Goal: Task Accomplishment & Management: Use online tool/utility

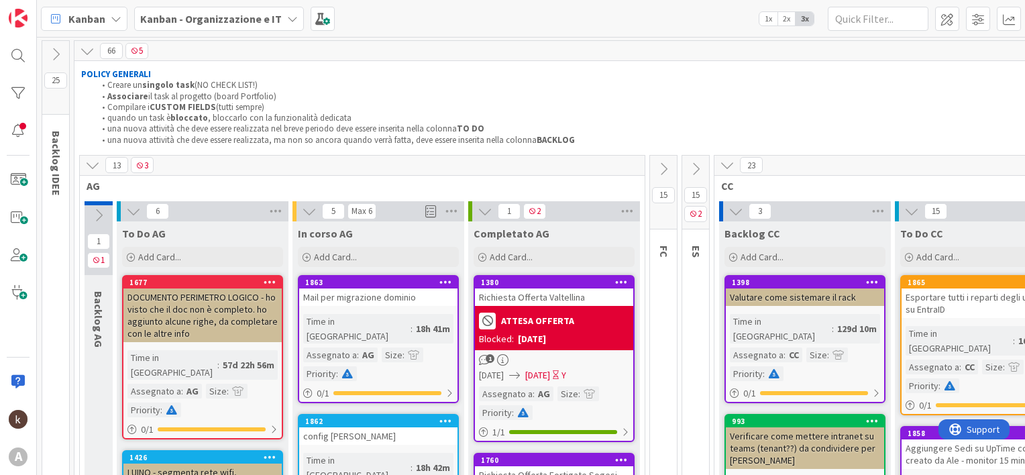
click at [93, 170] on icon at bounding box center [92, 165] width 15 height 15
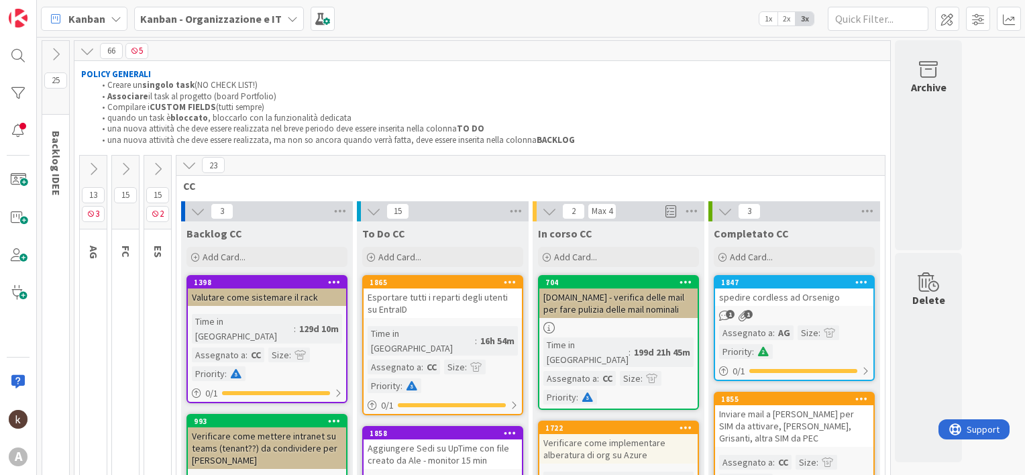
click at [126, 166] on icon at bounding box center [125, 169] width 15 height 15
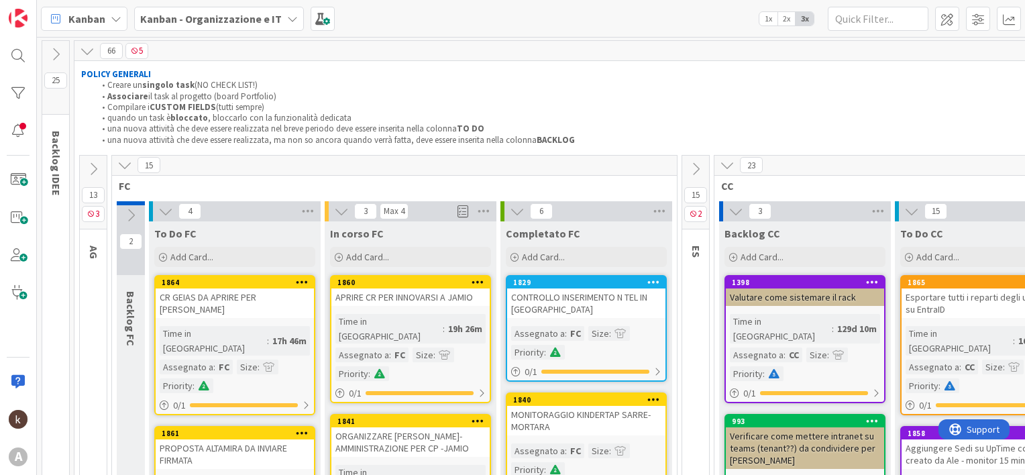
click at [249, 19] on b "Kanban - Organizzazione e IT" at bounding box center [210, 18] width 141 height 13
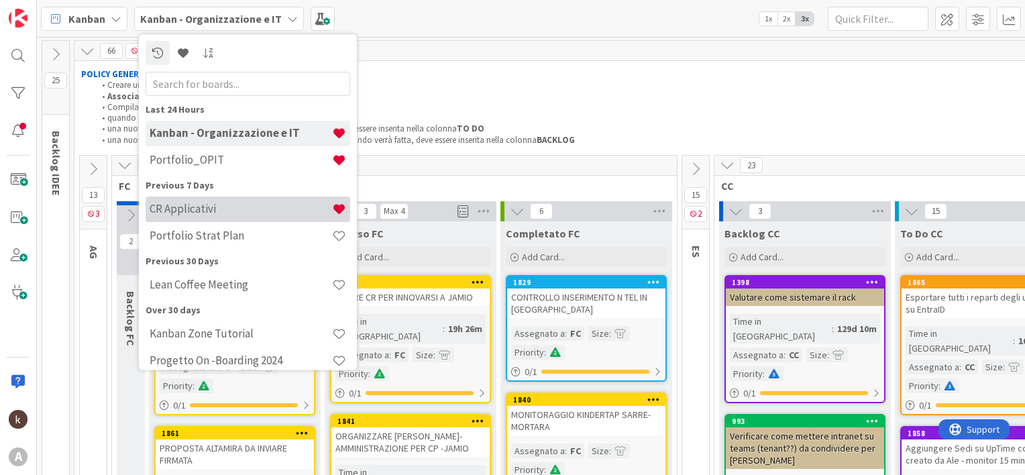
click at [207, 209] on h4 "CR Applicativi" at bounding box center [241, 209] width 182 height 13
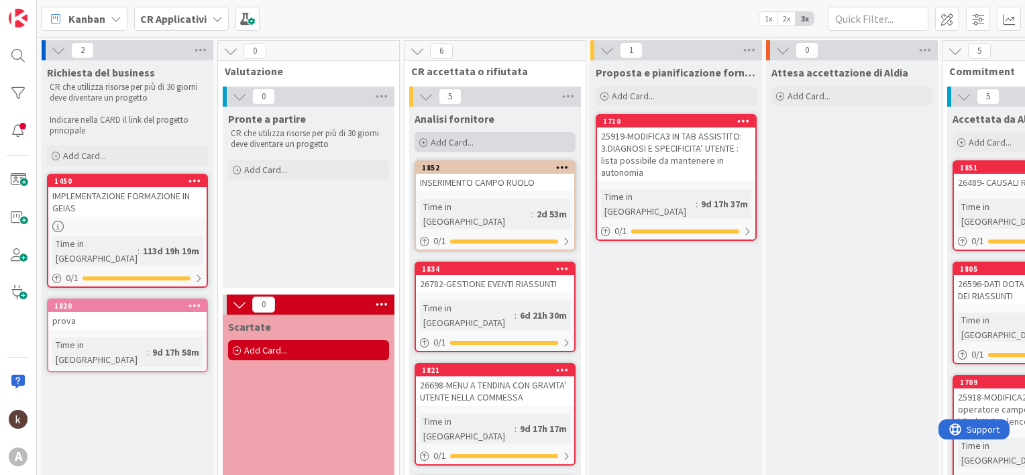
click at [474, 139] on div "Add Card..." at bounding box center [494, 142] width 161 height 20
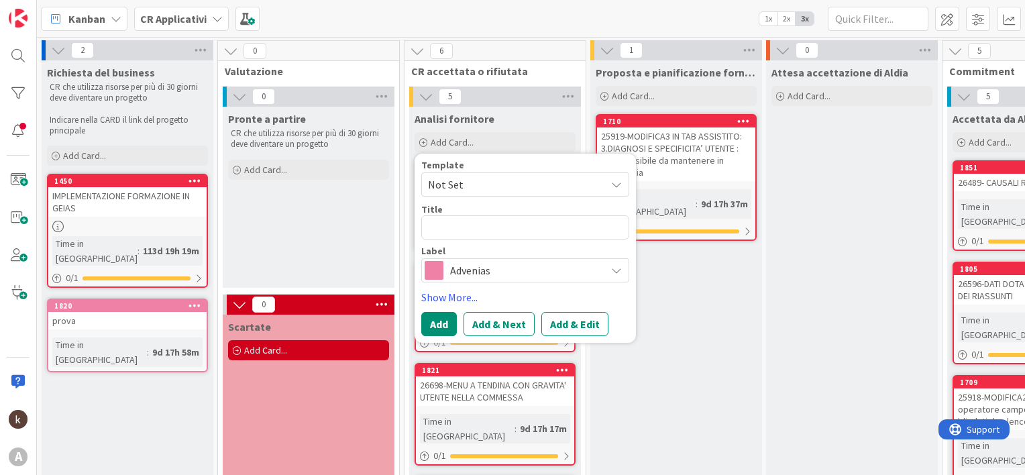
click at [465, 276] on span "Advenias" at bounding box center [524, 270] width 149 height 19
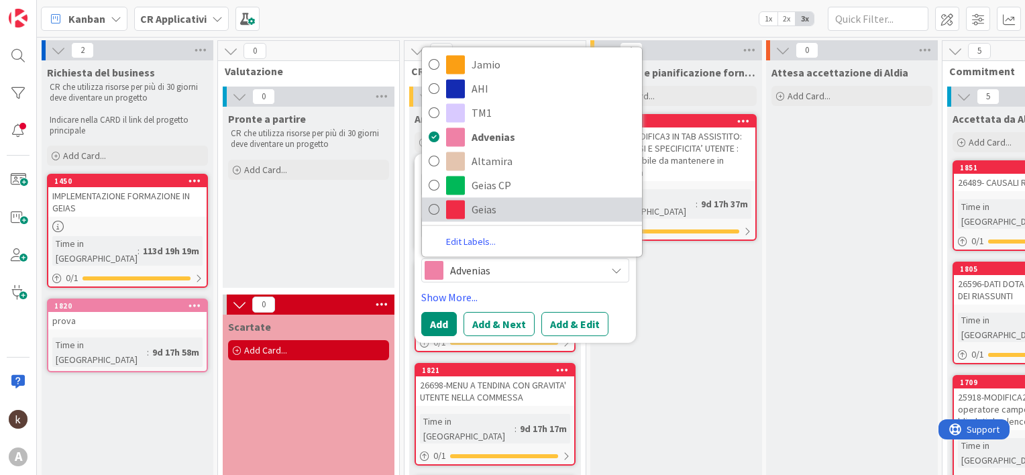
click at [467, 212] on link "Geias" at bounding box center [532, 209] width 220 height 24
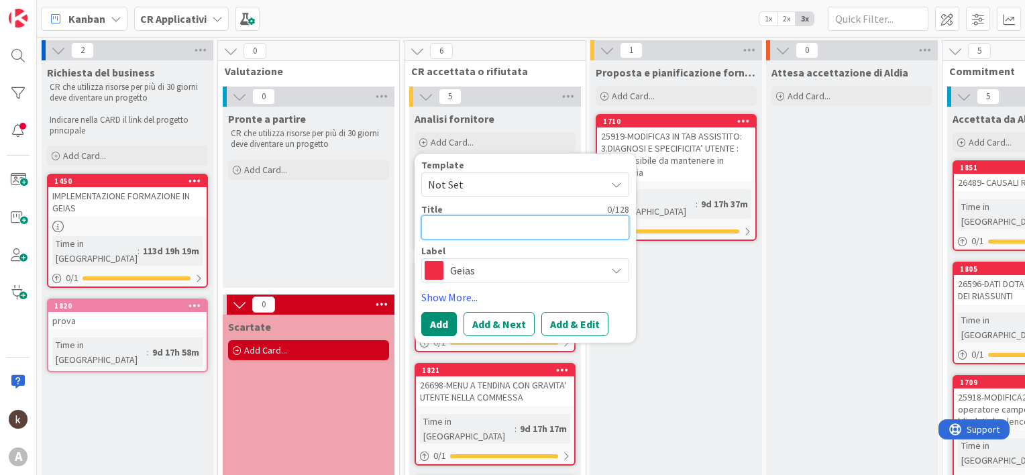
click at [455, 233] on textarea at bounding box center [525, 227] width 208 height 24
type textarea "x"
type textarea "1"
type textarea "x"
type textarea "1."
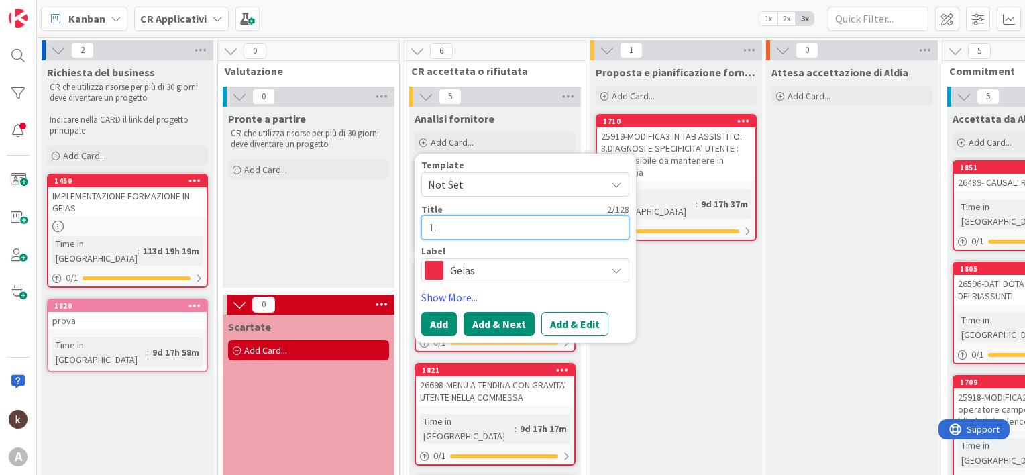
type textarea "x"
type textarea "1"
paste textarea "26917"
type textarea "x"
type textarea "26917"
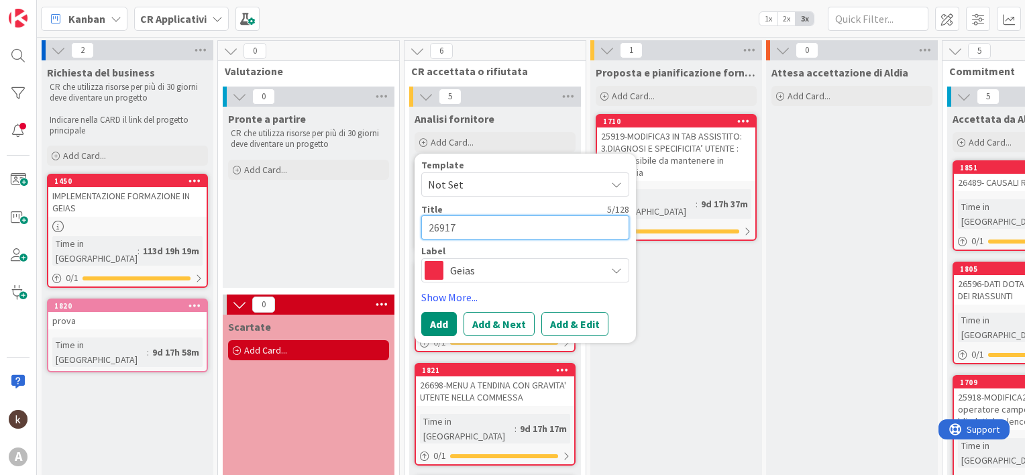
type textarea "x"
type textarea "26917-"
paste textarea "1.PROGRESSIVO NEL FLUSSO PAGHE"
type textarea "x"
type textarea "26917-1.PROGRESSIVO NEL FLUSSO PAGHE"
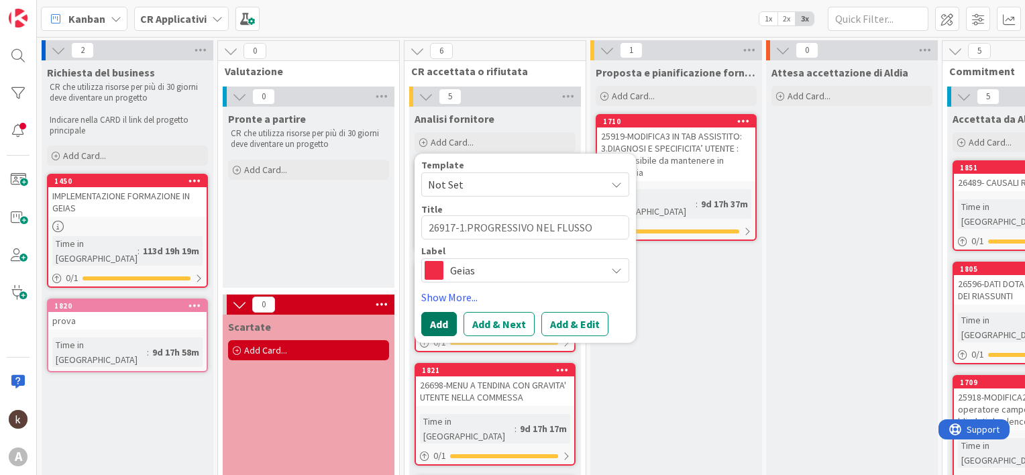
click at [447, 317] on button "Add" at bounding box center [439, 324] width 36 height 24
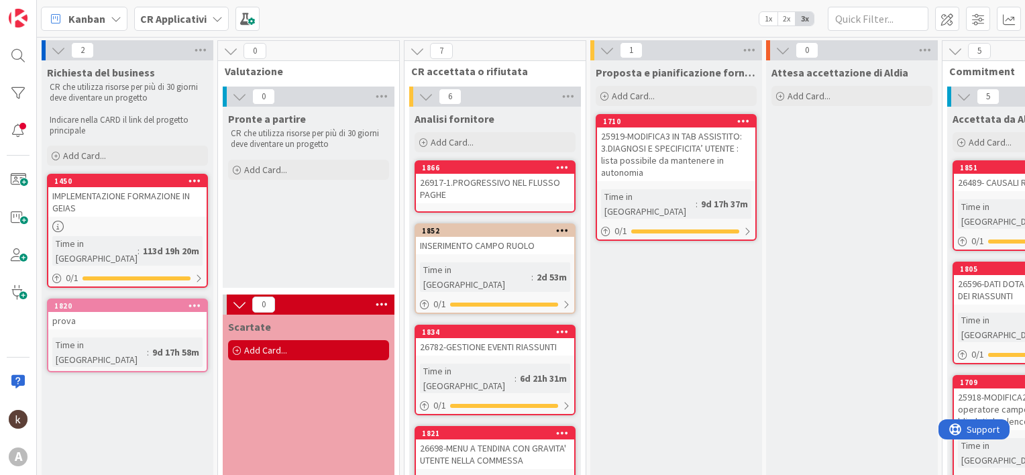
click at [480, 188] on div "26917-1.PROGRESSIVO NEL FLUSSO PAGHE" at bounding box center [495, 189] width 158 height 30
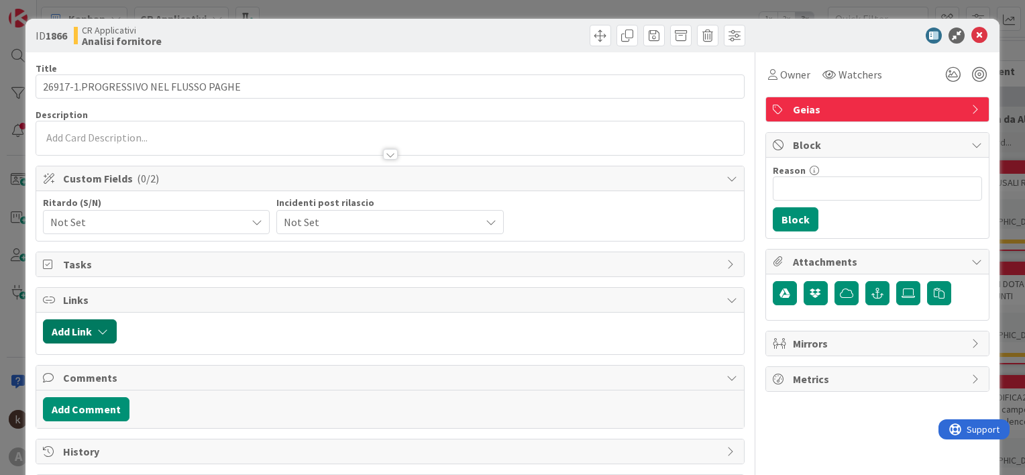
click at [75, 330] on button "Add Link" at bounding box center [80, 331] width 74 height 24
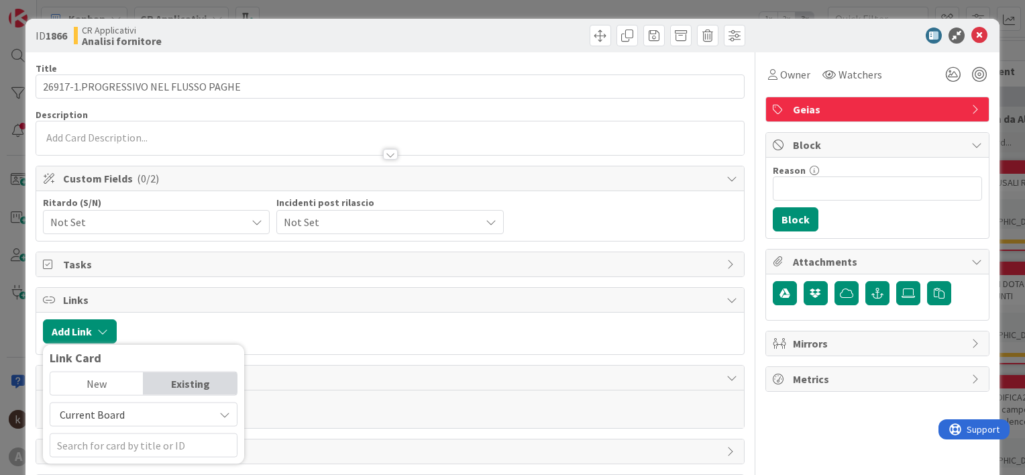
click at [89, 413] on span "Current Board" at bounding box center [92, 414] width 65 height 13
click at [88, 388] on span "All Boards" at bounding box center [150, 383] width 186 height 20
click at [89, 445] on input "text" at bounding box center [144, 445] width 188 height 24
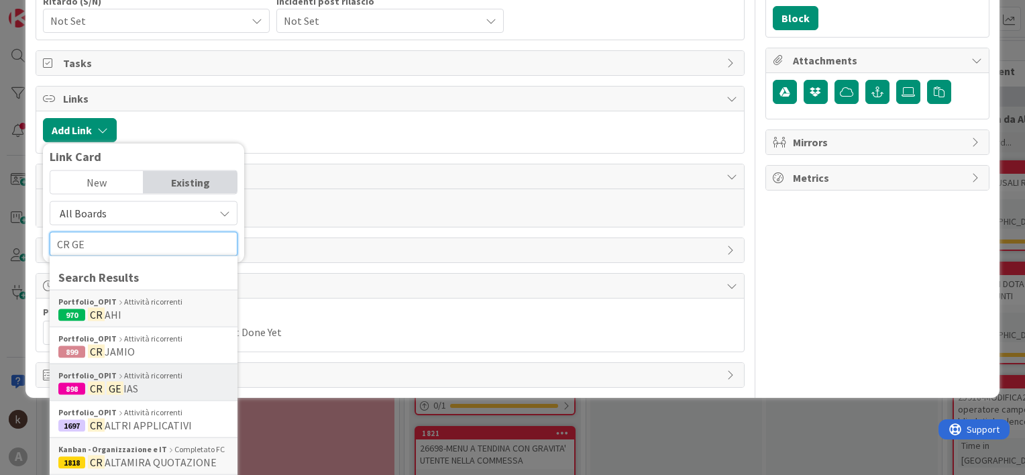
type input "CR GE"
click at [107, 384] on mark "GE" at bounding box center [115, 388] width 17 height 17
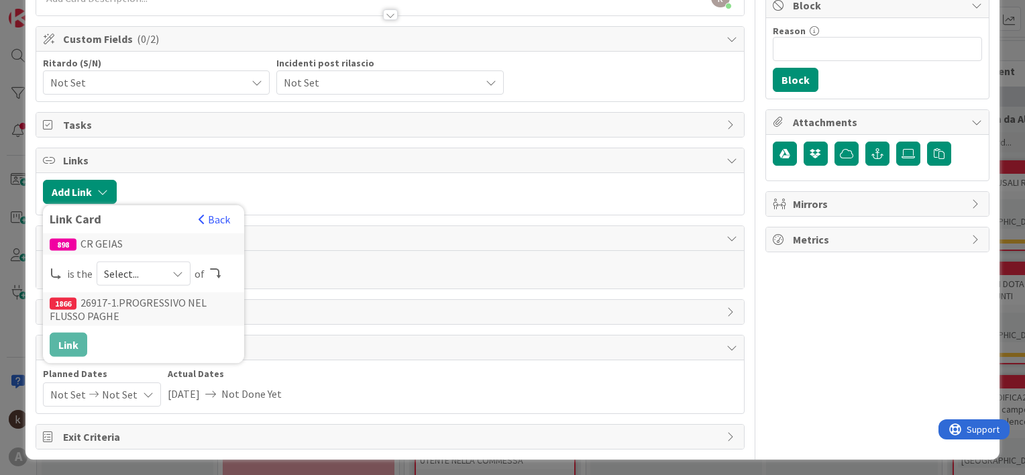
click at [157, 270] on span "Select..." at bounding box center [132, 273] width 56 height 19
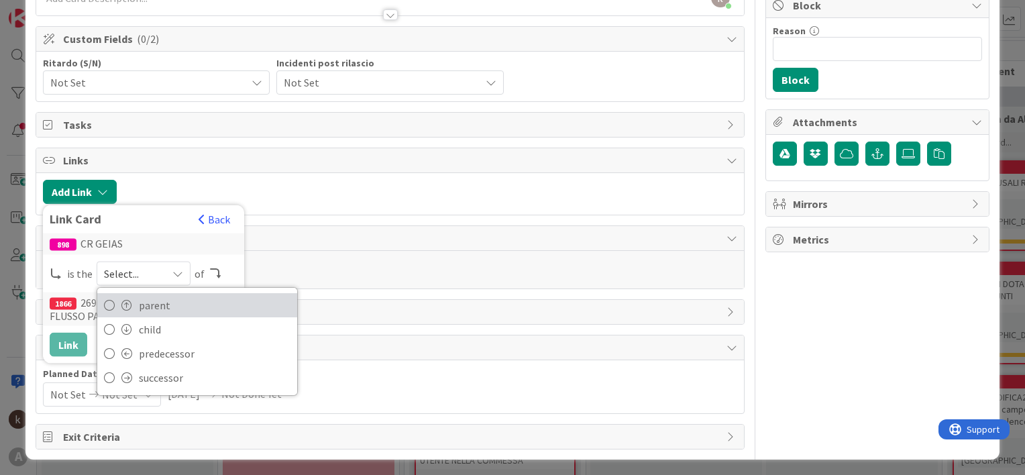
click at [135, 304] on link "parent" at bounding box center [197, 305] width 200 height 24
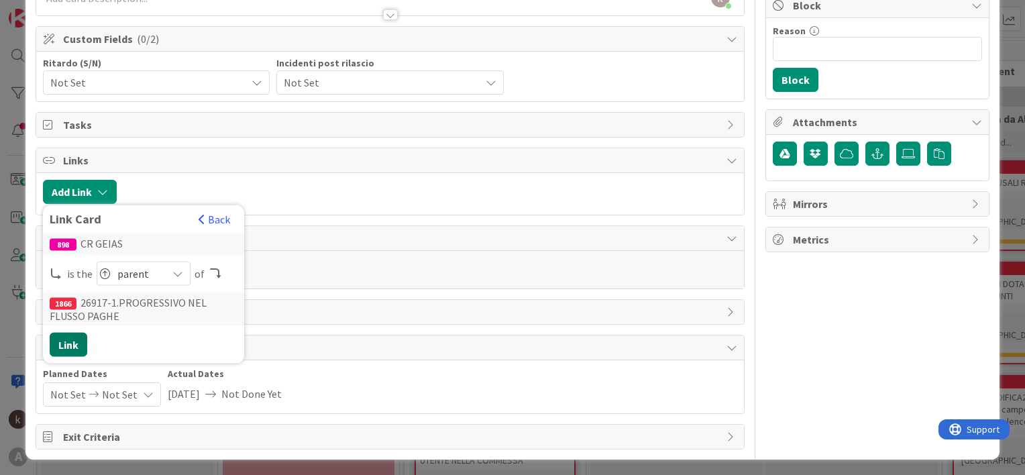
click at [60, 335] on button "Link" at bounding box center [69, 345] width 38 height 24
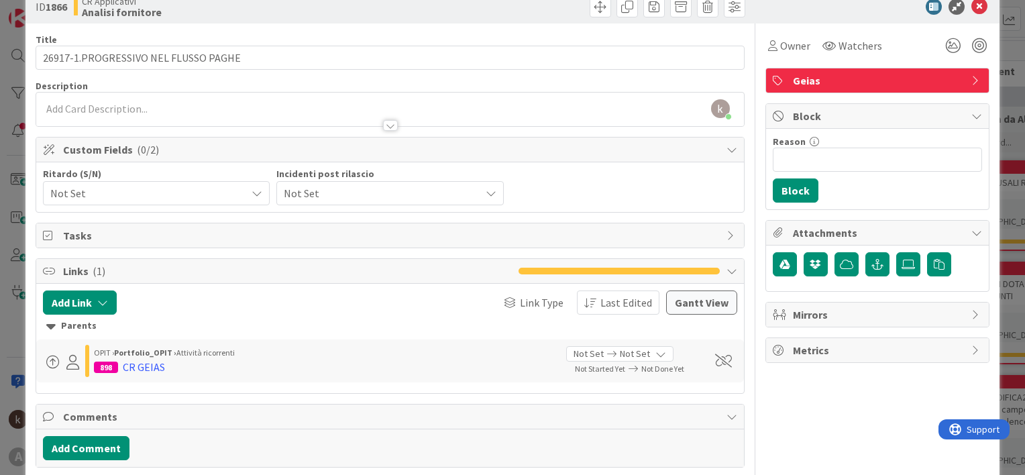
scroll to position [0, 0]
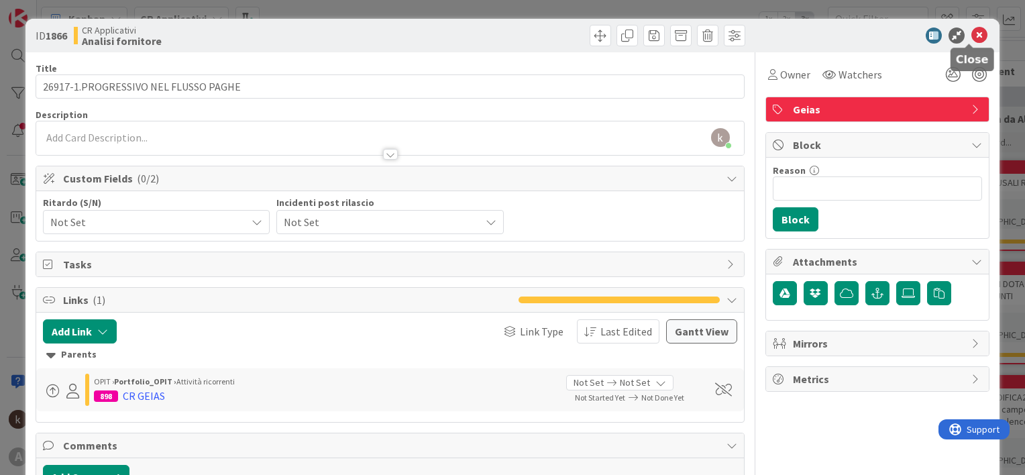
click at [971, 30] on icon at bounding box center [979, 35] width 16 height 16
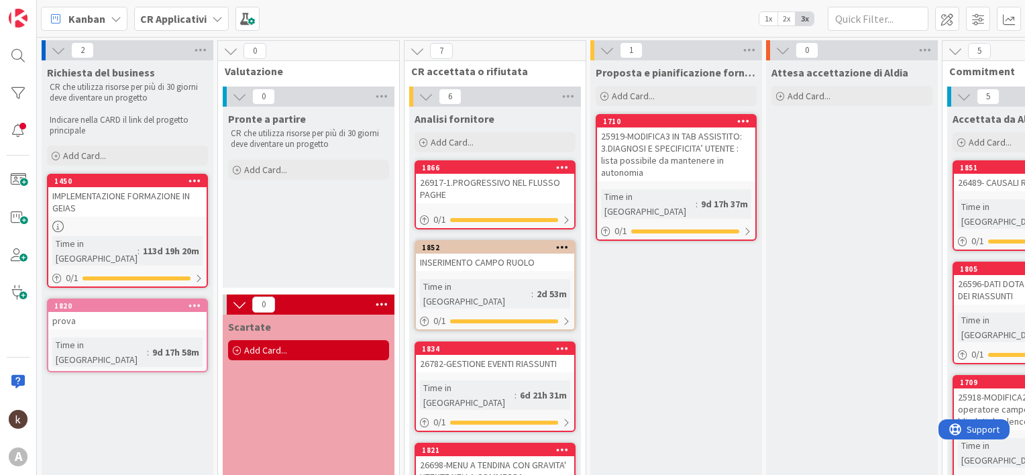
click at [201, 301] on div at bounding box center [194, 305] width 24 height 9
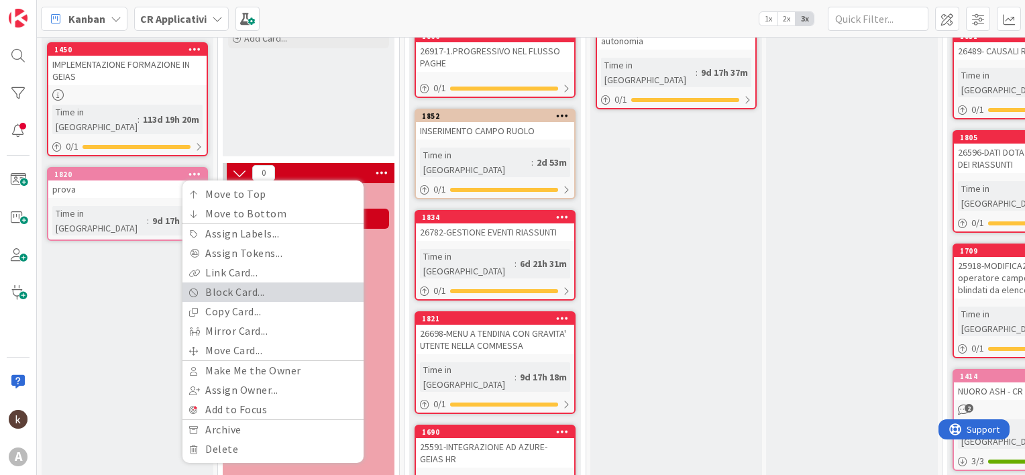
scroll to position [134, 0]
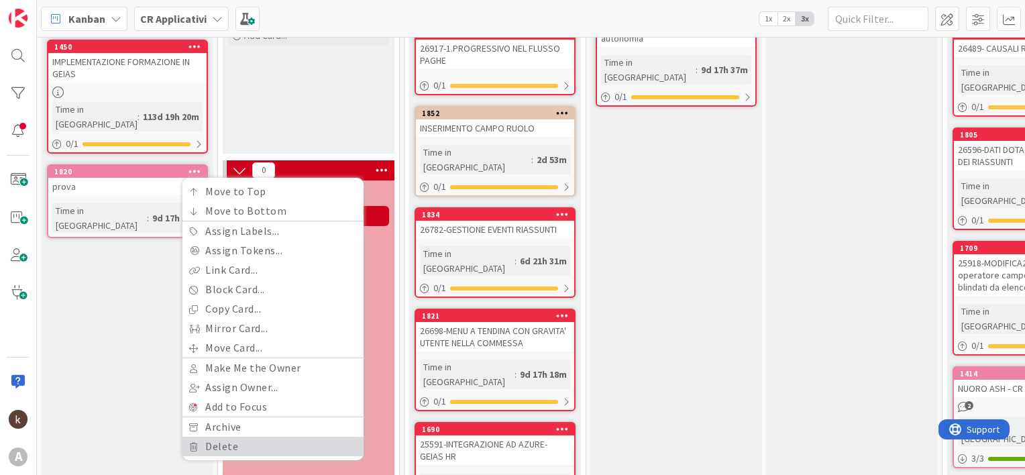
click at [214, 437] on link "Delete" at bounding box center [272, 446] width 181 height 19
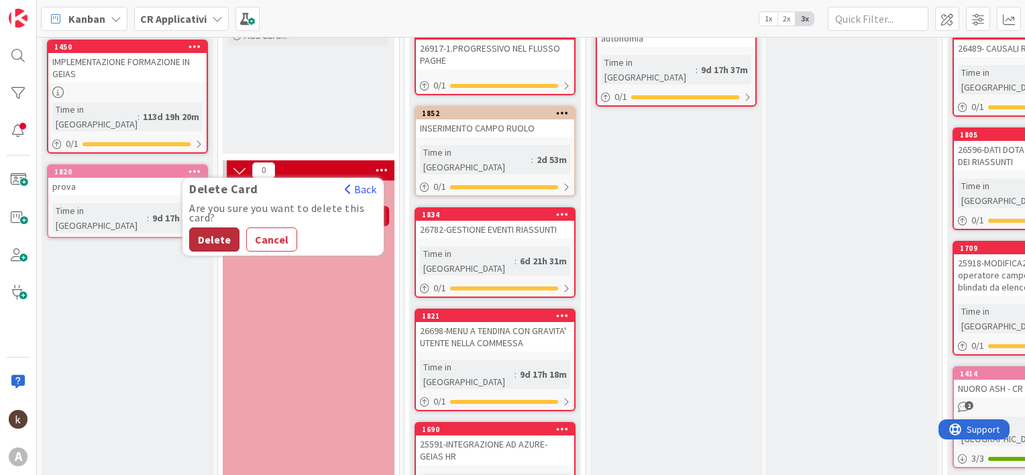
click at [221, 227] on button "Delete" at bounding box center [214, 239] width 50 height 24
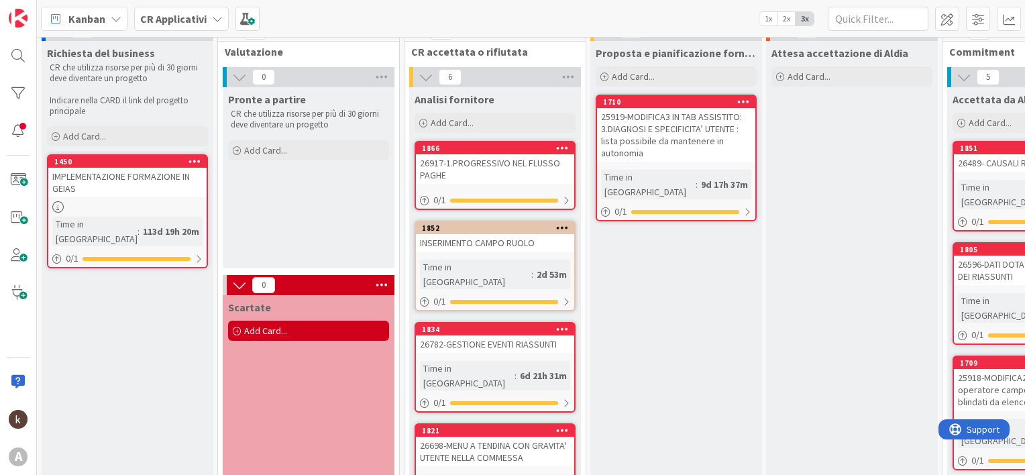
scroll to position [0, 0]
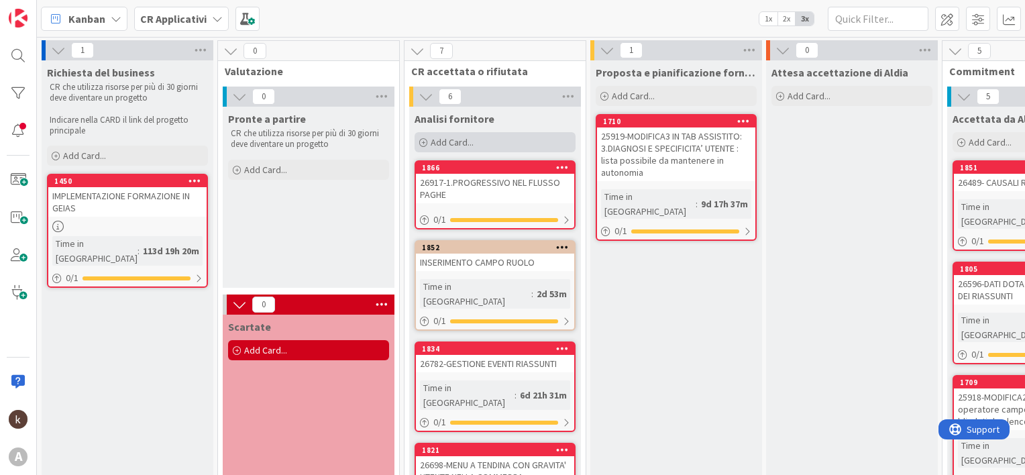
click at [431, 146] on span "Add Card..." at bounding box center [452, 142] width 43 height 12
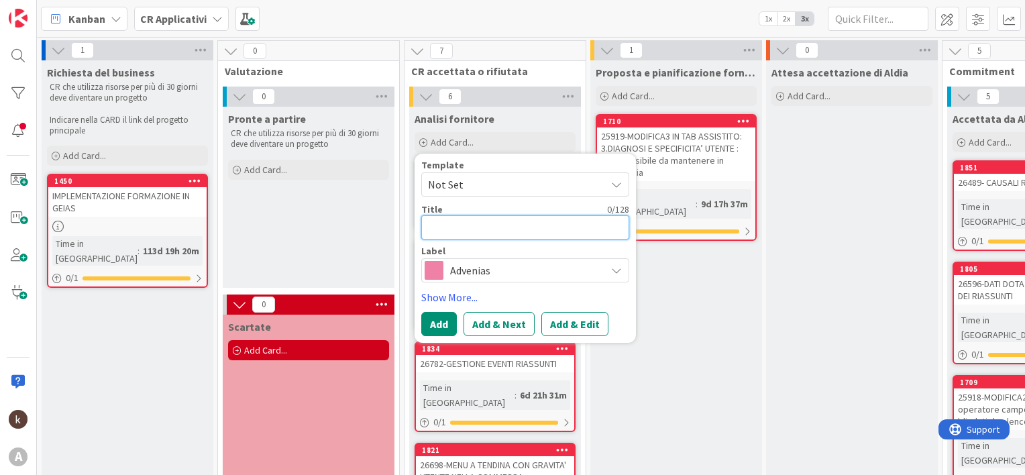
paste textarea "26918"
type textarea "x"
type textarea "26918"
type textarea "x"
type textarea "26918"
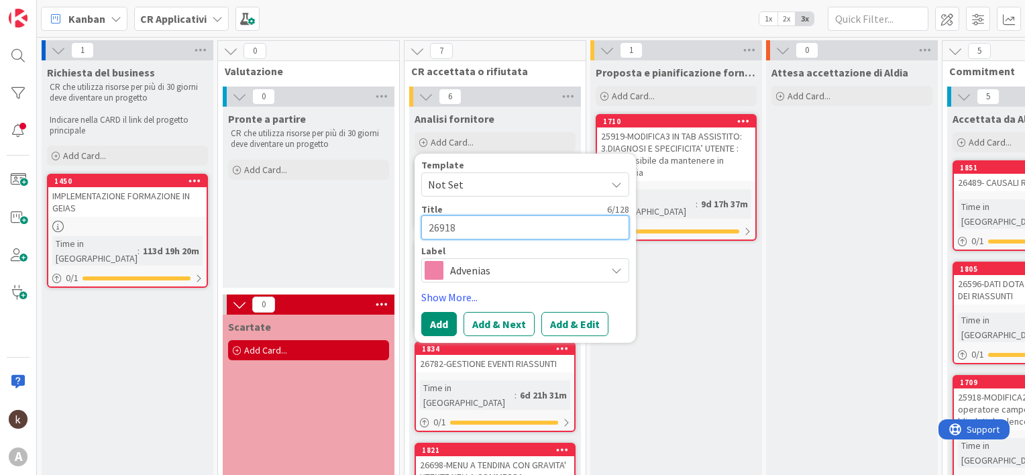
type textarea "x"
type textarea "26918 2"
type textarea "x"
type textarea "26918 2."
type textarea "x"
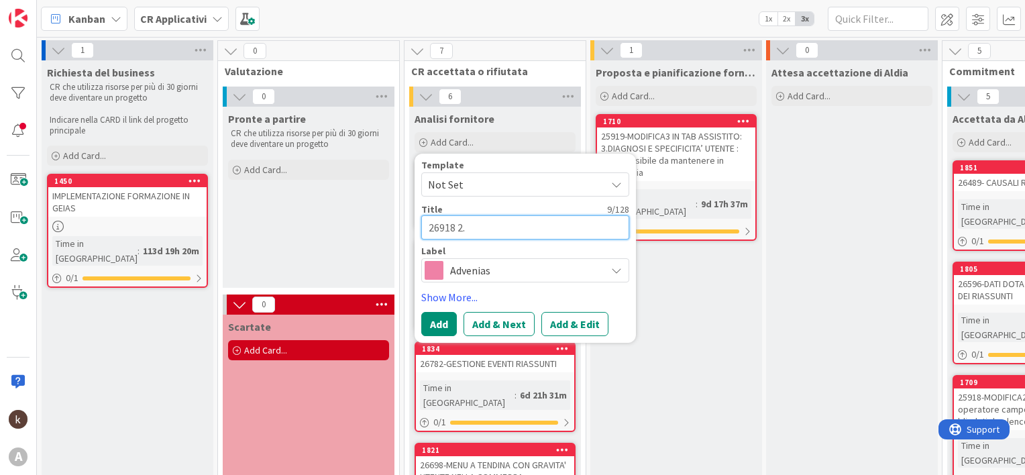
type textarea "26918 2."
paste textarea "AGGIUNGERE PARAMETRI NEL REPORT RISORSE ATTIVE"
type textarea "x"
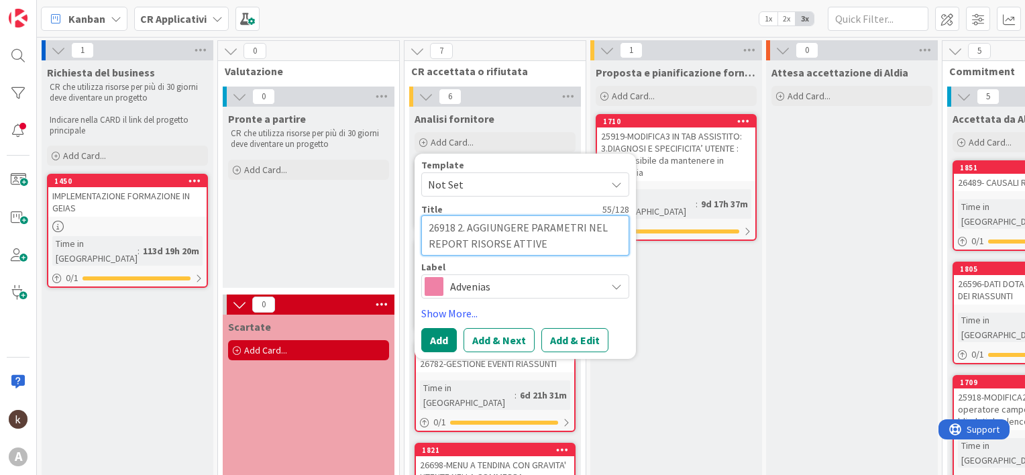
type textarea "26918 2. AGGIUNGERE PARAMETRI NEL REPORT RISORSE ATTIVE"
click at [458, 286] on span "Advenias" at bounding box center [524, 286] width 149 height 19
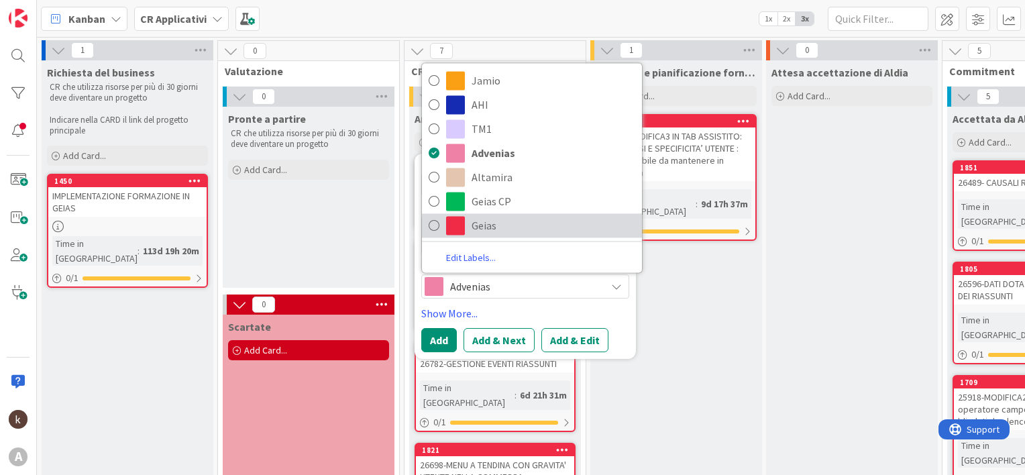
click at [457, 225] on span at bounding box center [455, 225] width 19 height 19
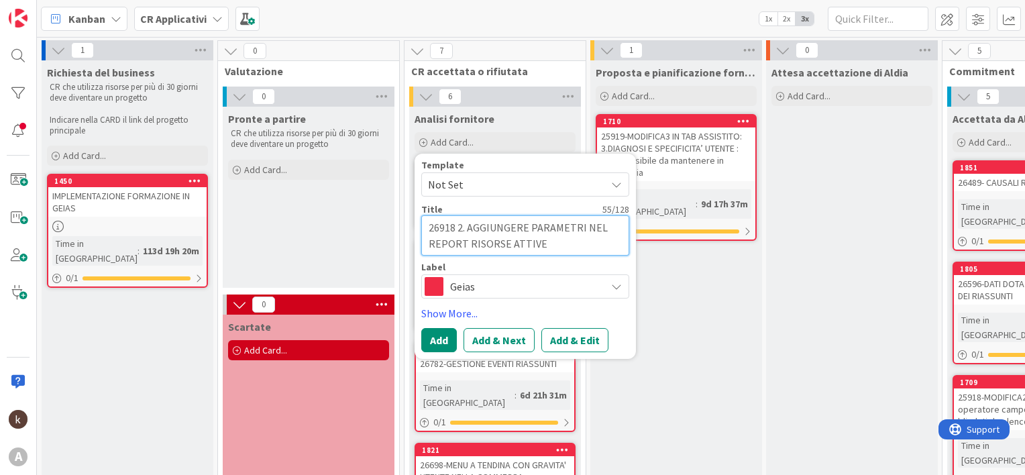
click at [455, 225] on textarea "26918 2. AGGIUNGERE PARAMETRI NEL REPORT RISORSE ATTIVE" at bounding box center [525, 235] width 208 height 40
type textarea "x"
type textarea "26918- 2. AGGIUNGERE PARAMETRI NEL REPORT RISORSE ATTIVE"
click at [432, 339] on button "Add" at bounding box center [439, 340] width 36 height 24
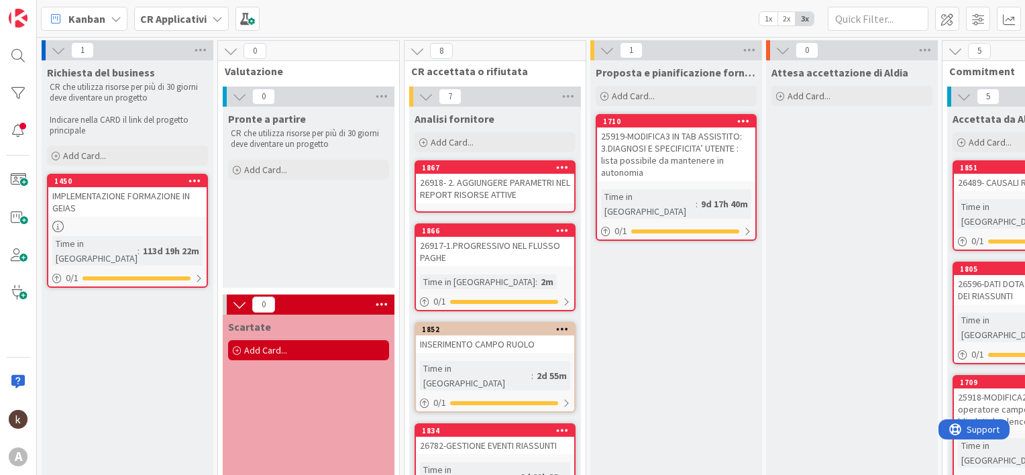
click at [470, 186] on div "26918- 2. AGGIUNGERE PARAMETRI NEL REPORT RISORSE ATTIVE" at bounding box center [495, 189] width 158 height 30
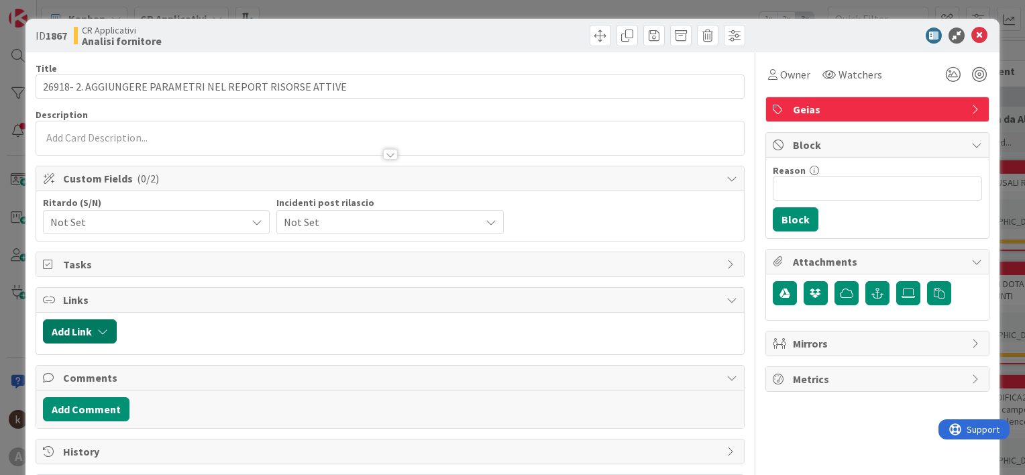
click at [85, 333] on button "Add Link" at bounding box center [80, 331] width 74 height 24
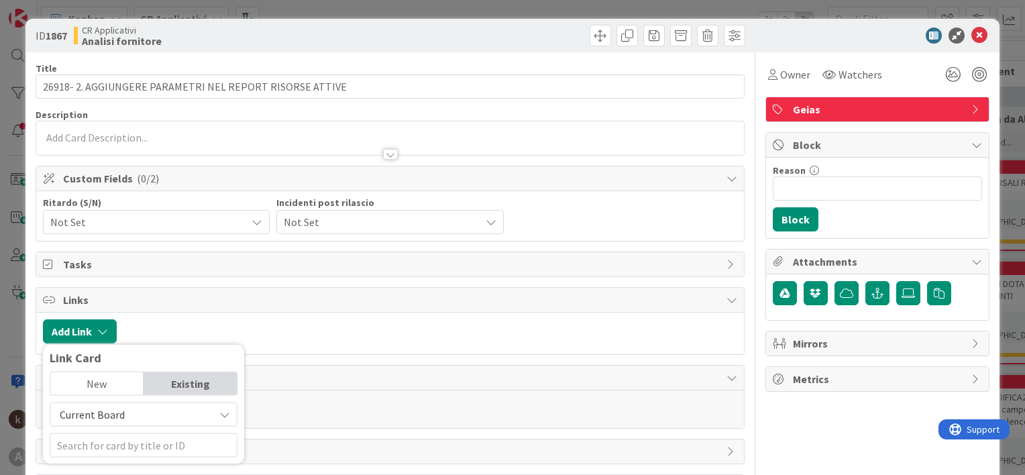
click at [100, 408] on span "Current Board" at bounding box center [92, 414] width 65 height 13
click at [97, 387] on span "All Boards" at bounding box center [150, 383] width 186 height 20
click at [105, 448] on input "text" at bounding box center [144, 445] width 188 height 24
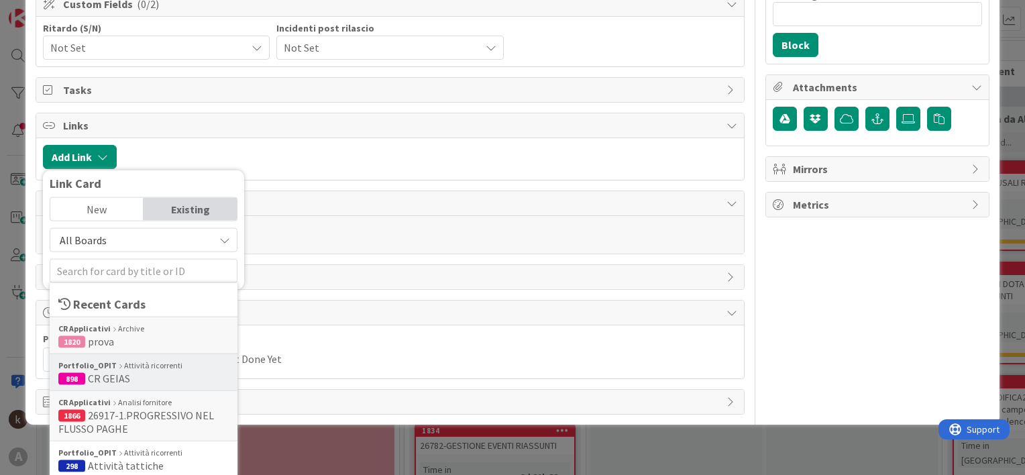
click at [109, 374] on span "CR GEIAS" at bounding box center [109, 378] width 42 height 13
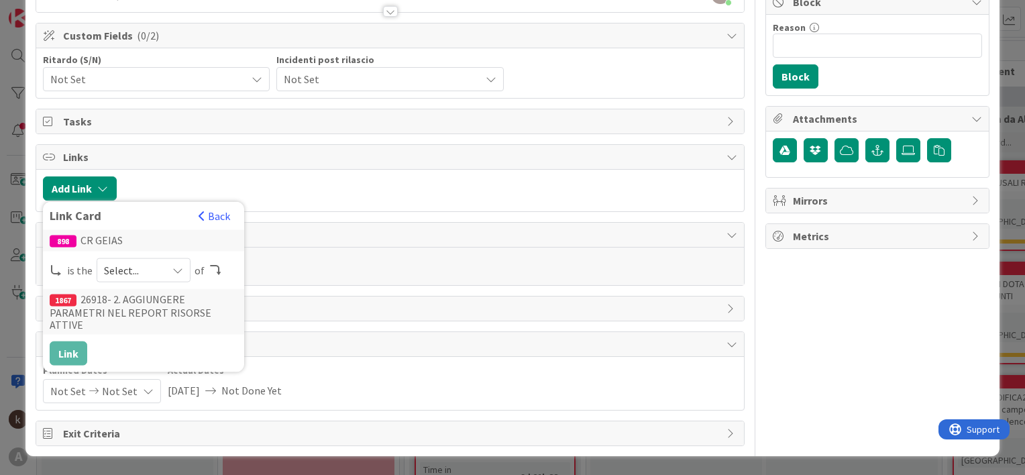
scroll to position [139, 0]
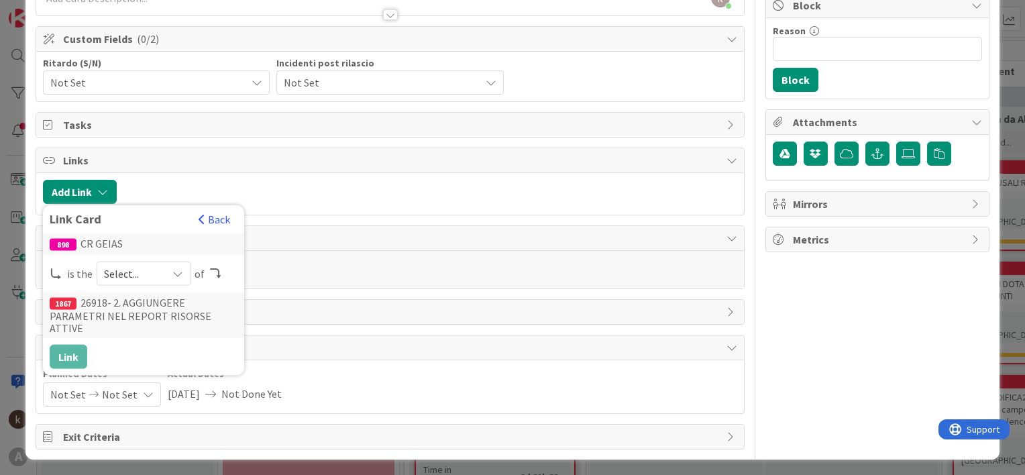
click at [177, 271] on icon at bounding box center [177, 273] width 11 height 11
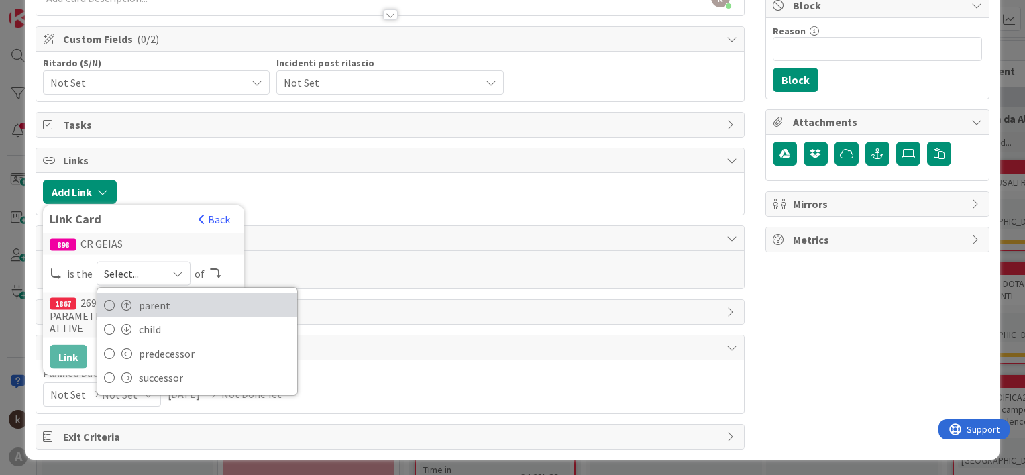
click at [143, 304] on span "parent" at bounding box center [215, 305] width 152 height 20
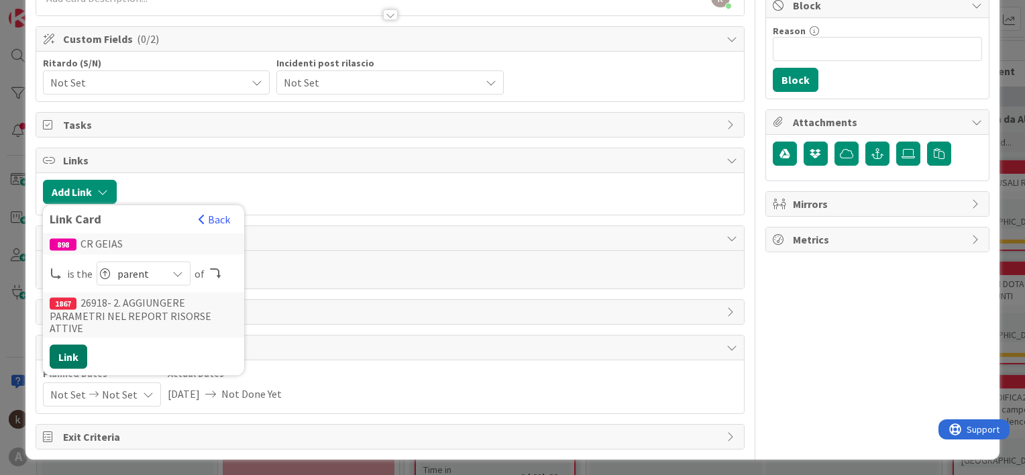
click at [67, 345] on button "Link" at bounding box center [69, 357] width 38 height 24
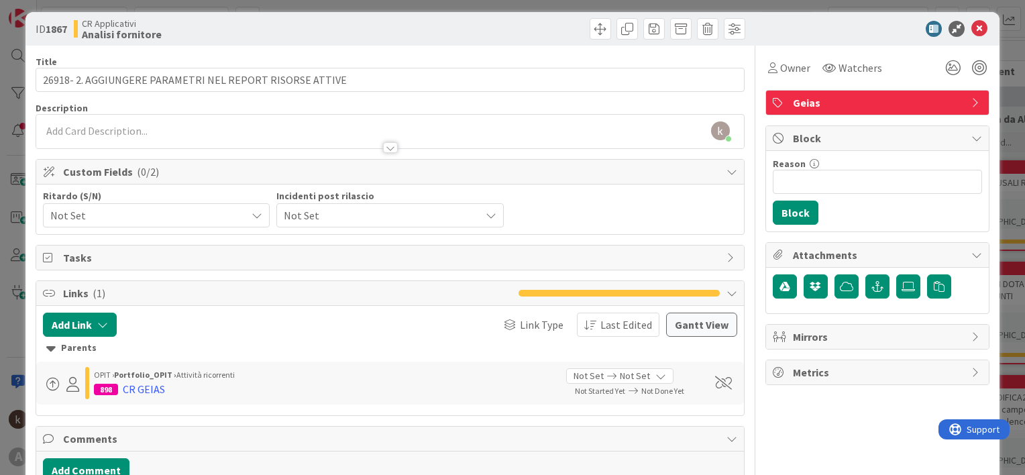
scroll to position [0, 0]
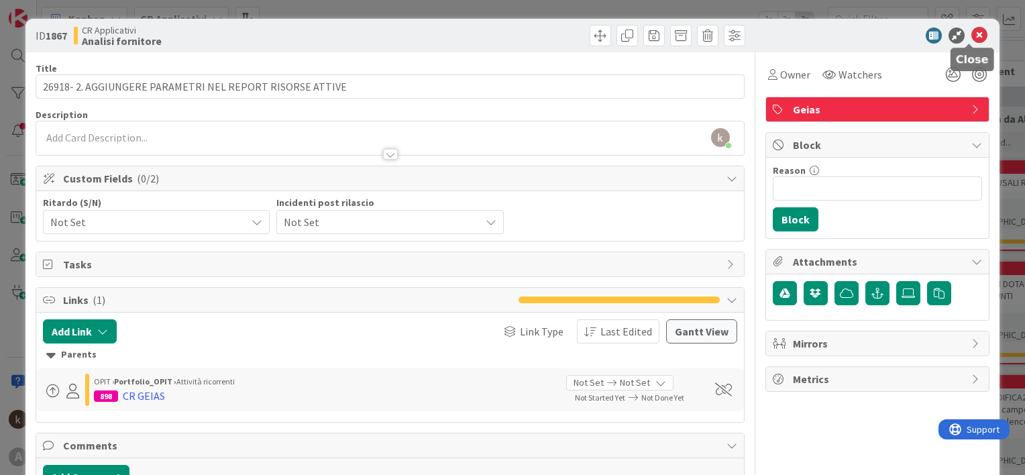
click at [971, 27] on icon at bounding box center [979, 35] width 16 height 16
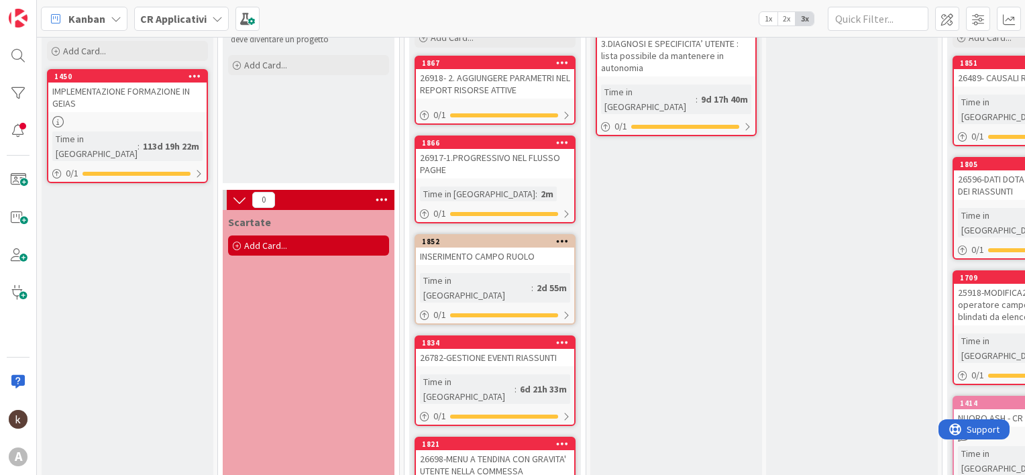
scroll to position [134, 0]
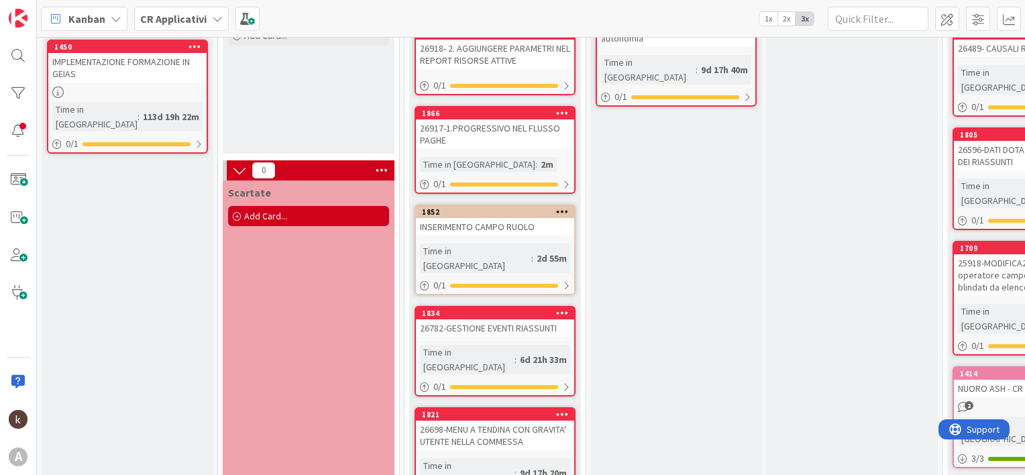
click at [481, 325] on div "1834 26782-GESTIONE EVENTI RIASSUNTI Time in [GEOGRAPHIC_DATA] : 6d 21h 33m 0 /…" at bounding box center [494, 351] width 161 height 91
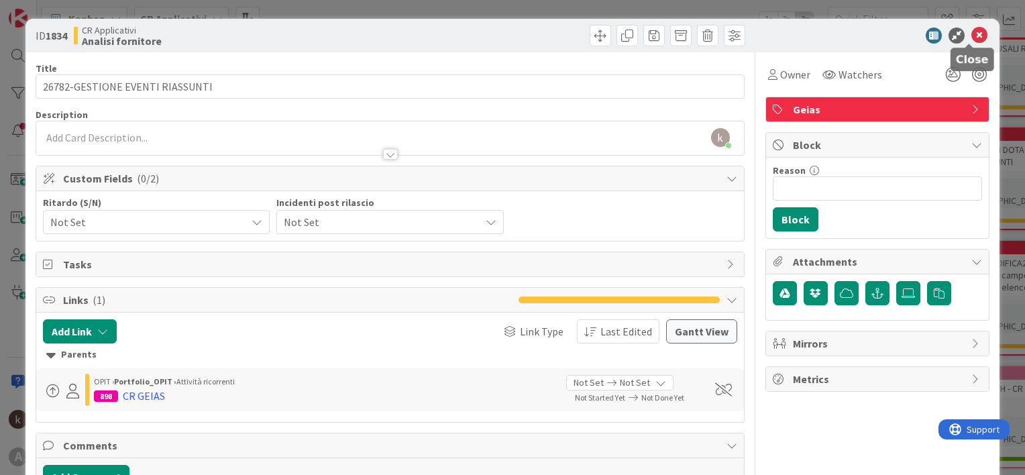
click at [971, 30] on icon at bounding box center [979, 35] width 16 height 16
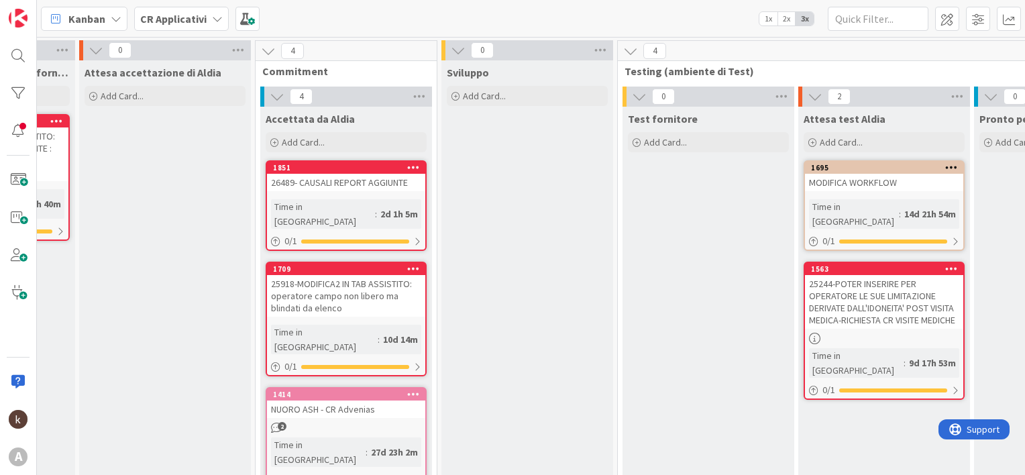
scroll to position [0, 686]
click at [338, 166] on div "1851" at bounding box center [350, 167] width 152 height 9
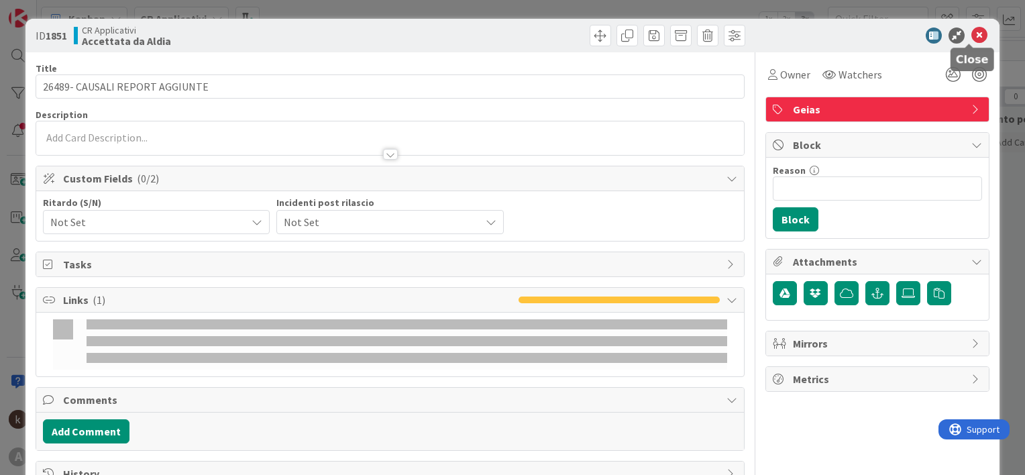
click at [971, 38] on icon at bounding box center [979, 35] width 16 height 16
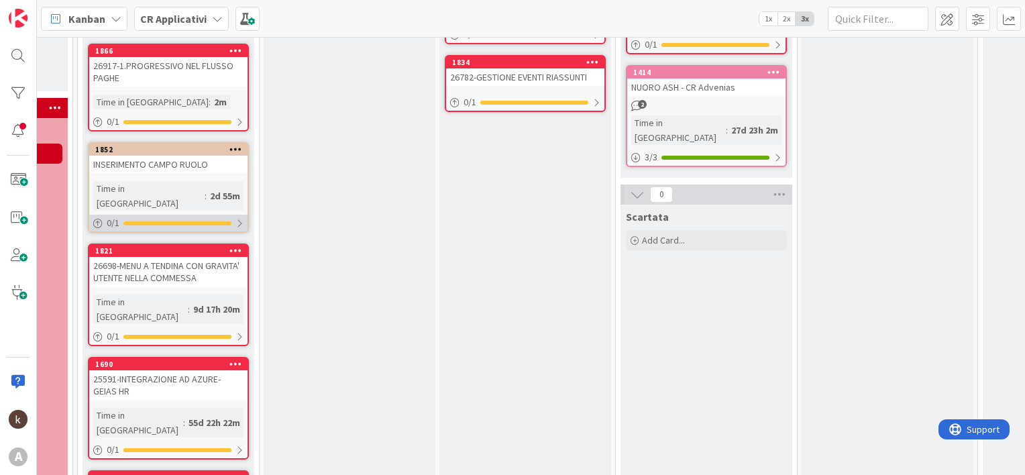
scroll to position [168, 327]
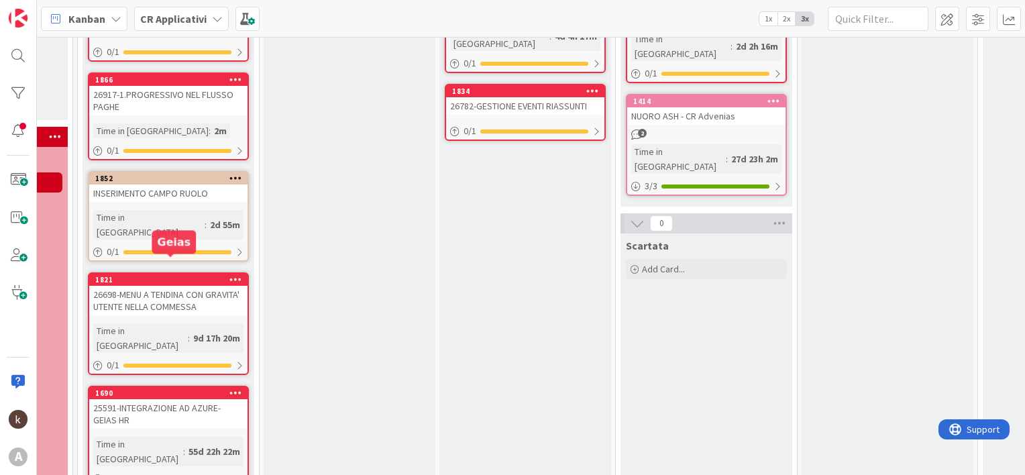
click at [176, 275] on div "1821" at bounding box center [171, 279] width 152 height 9
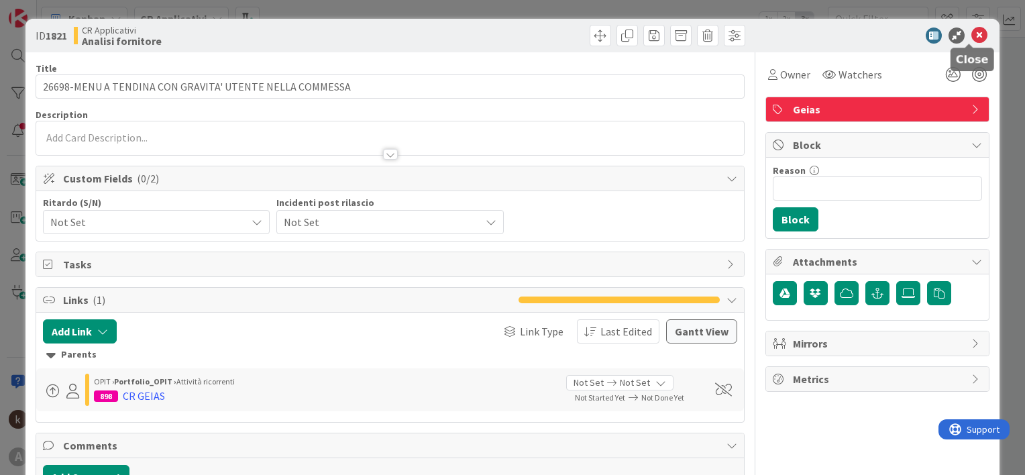
click at [971, 32] on icon at bounding box center [979, 35] width 16 height 16
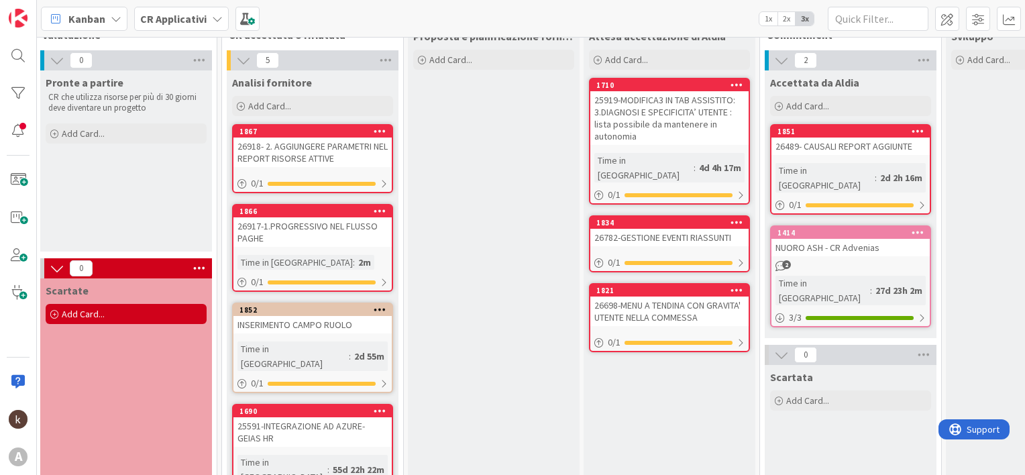
scroll to position [36, 296]
